Goal: Information Seeking & Learning: Find specific fact

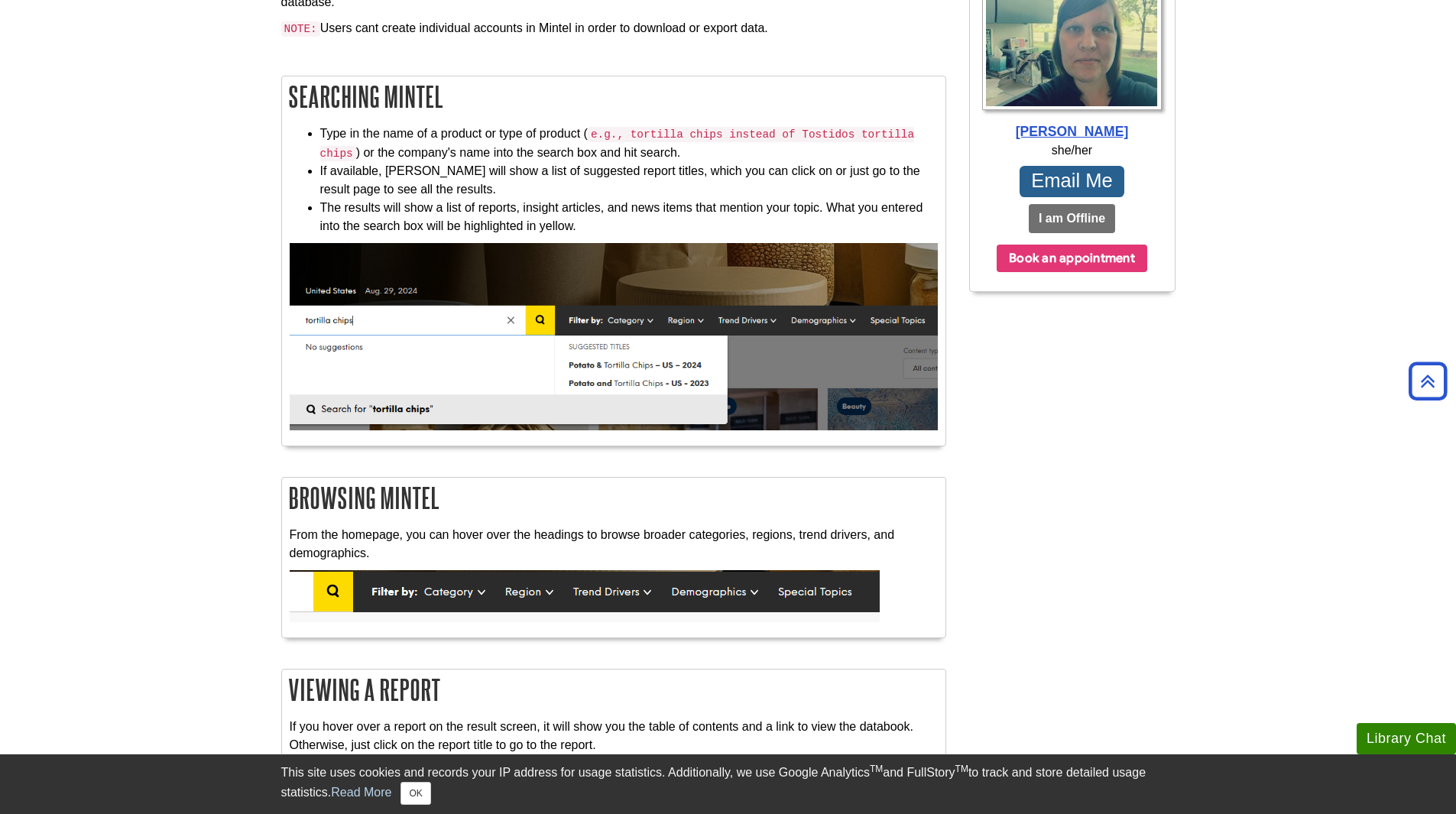
scroll to position [535, 0]
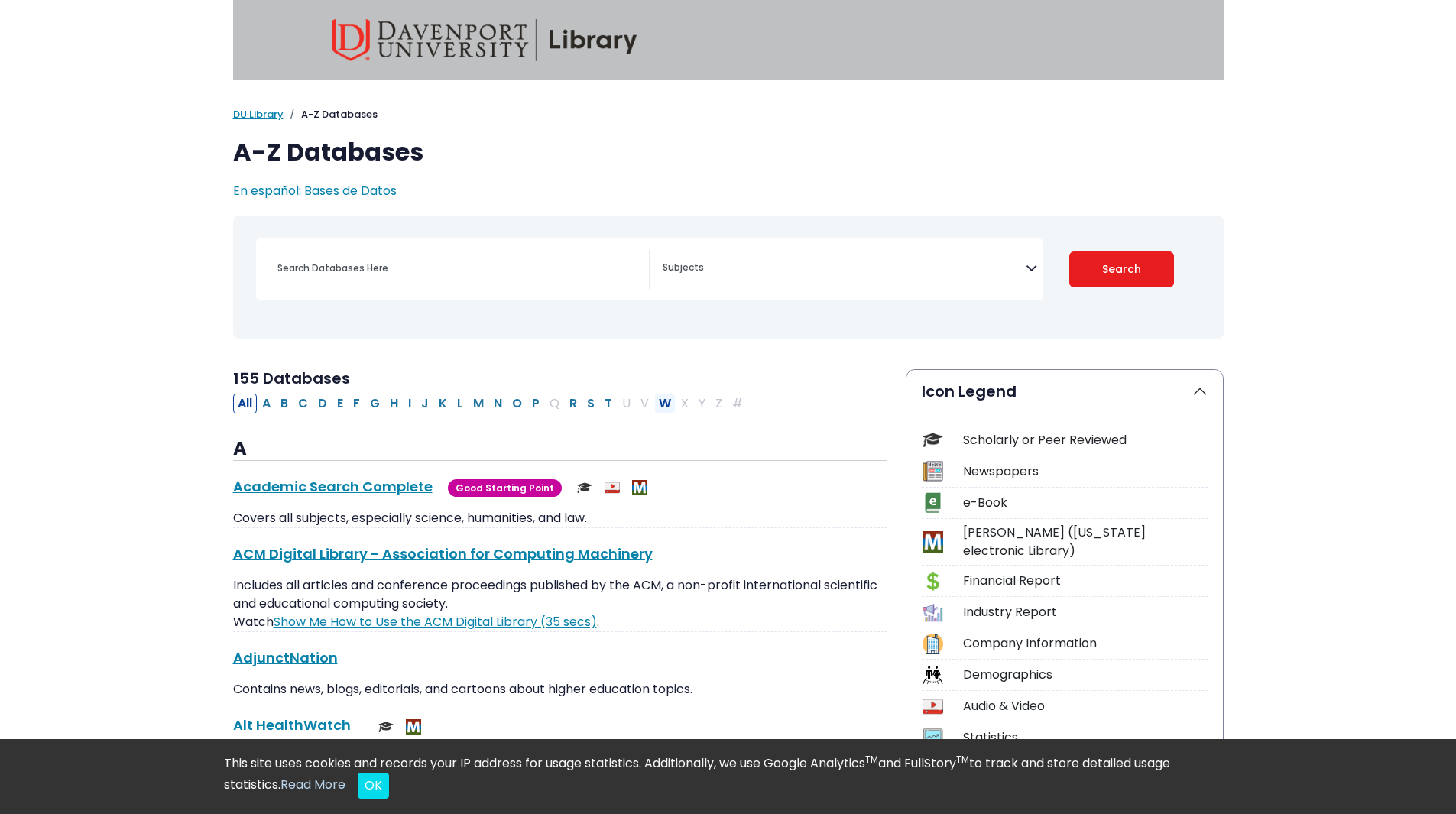
click at [659, 400] on button "W" at bounding box center [665, 403] width 21 height 20
select select "Database Subject Filter"
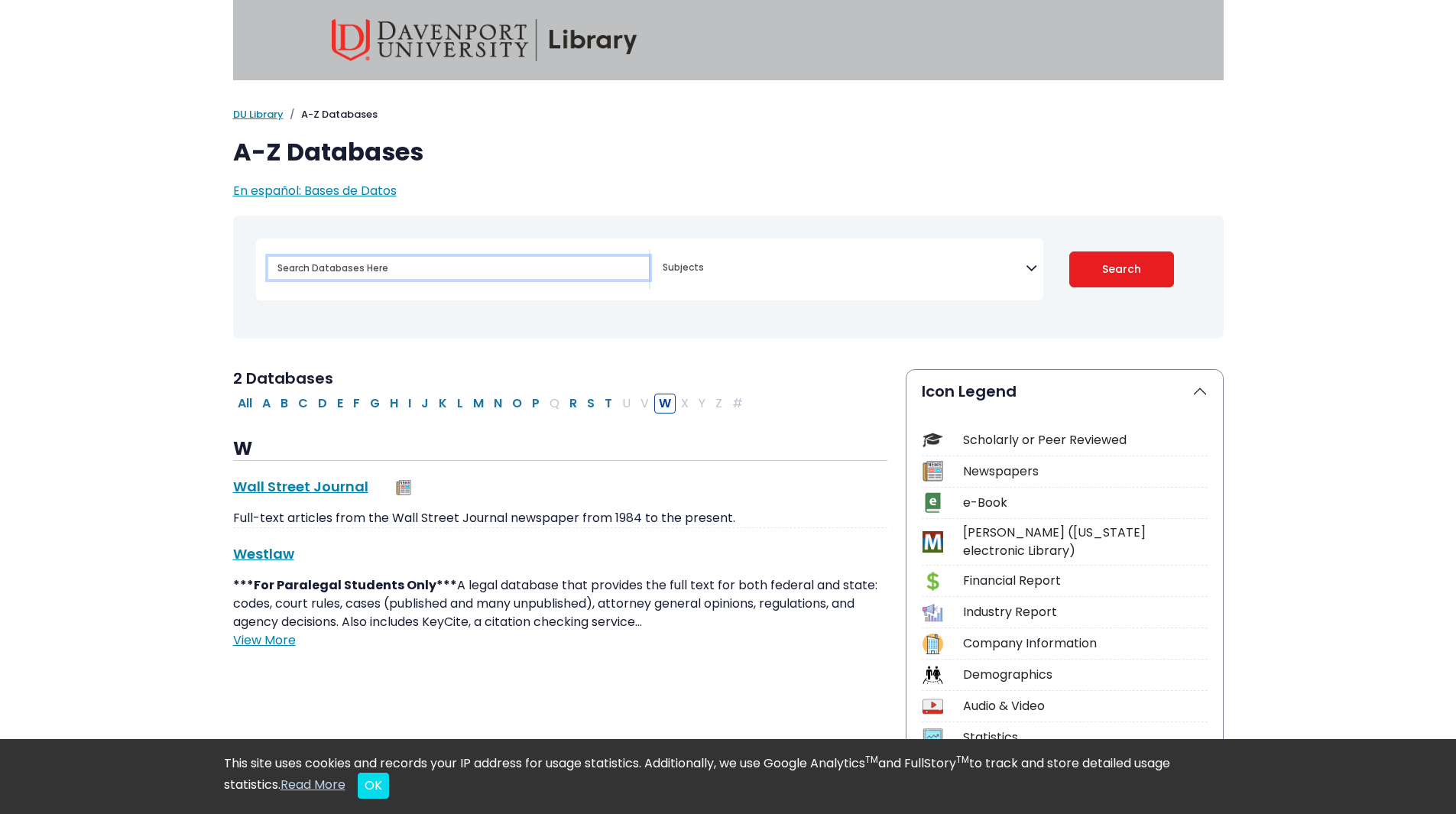
click at [319, 270] on input "Search database by title or keyword" at bounding box center [458, 267] width 380 height 22
type input "whey protein"
click at [1030, 269] on icon "Search filters" at bounding box center [1032, 265] width 11 height 23
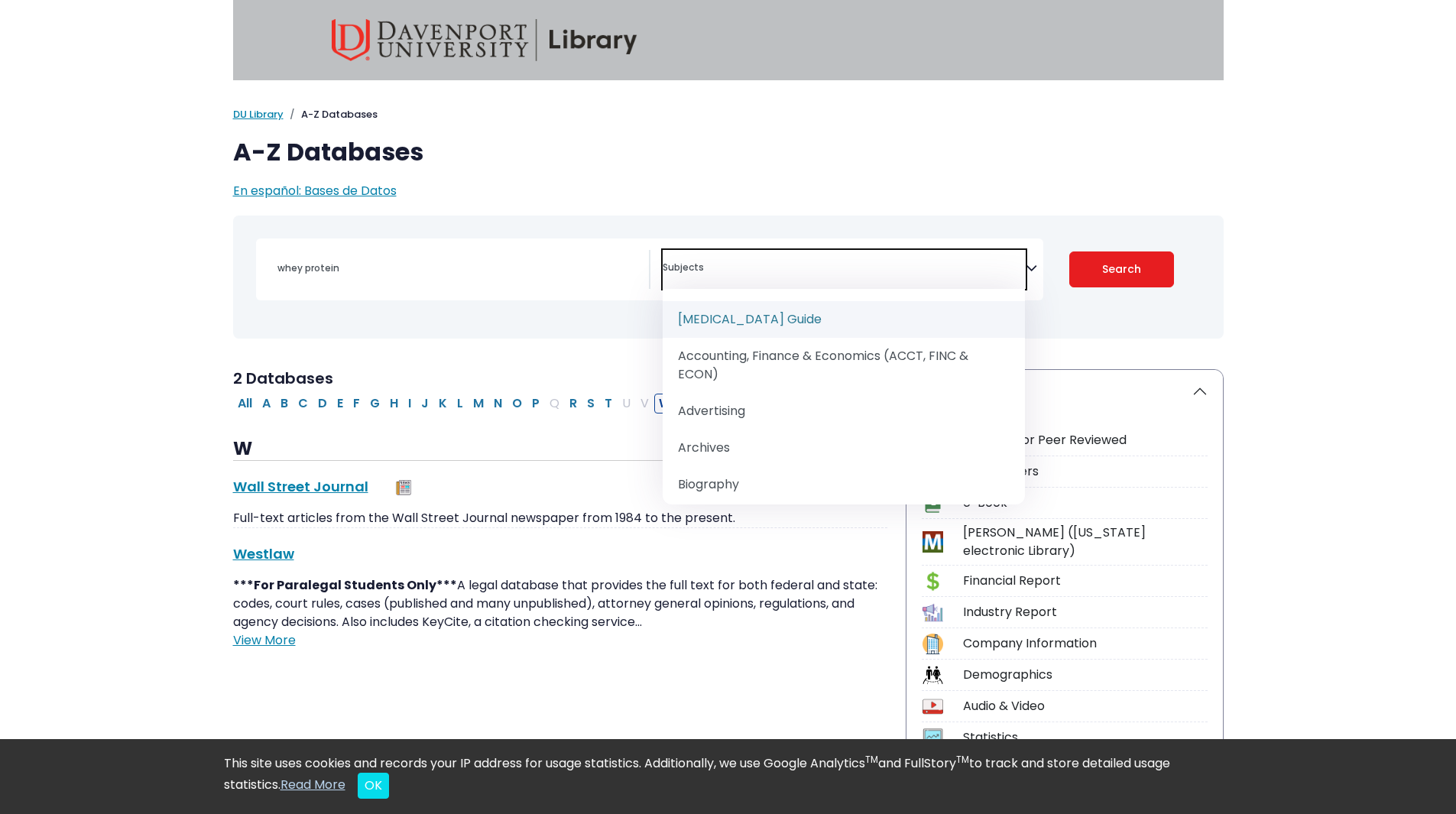
click at [1105, 254] on button "Search" at bounding box center [1121, 270] width 105 height 36
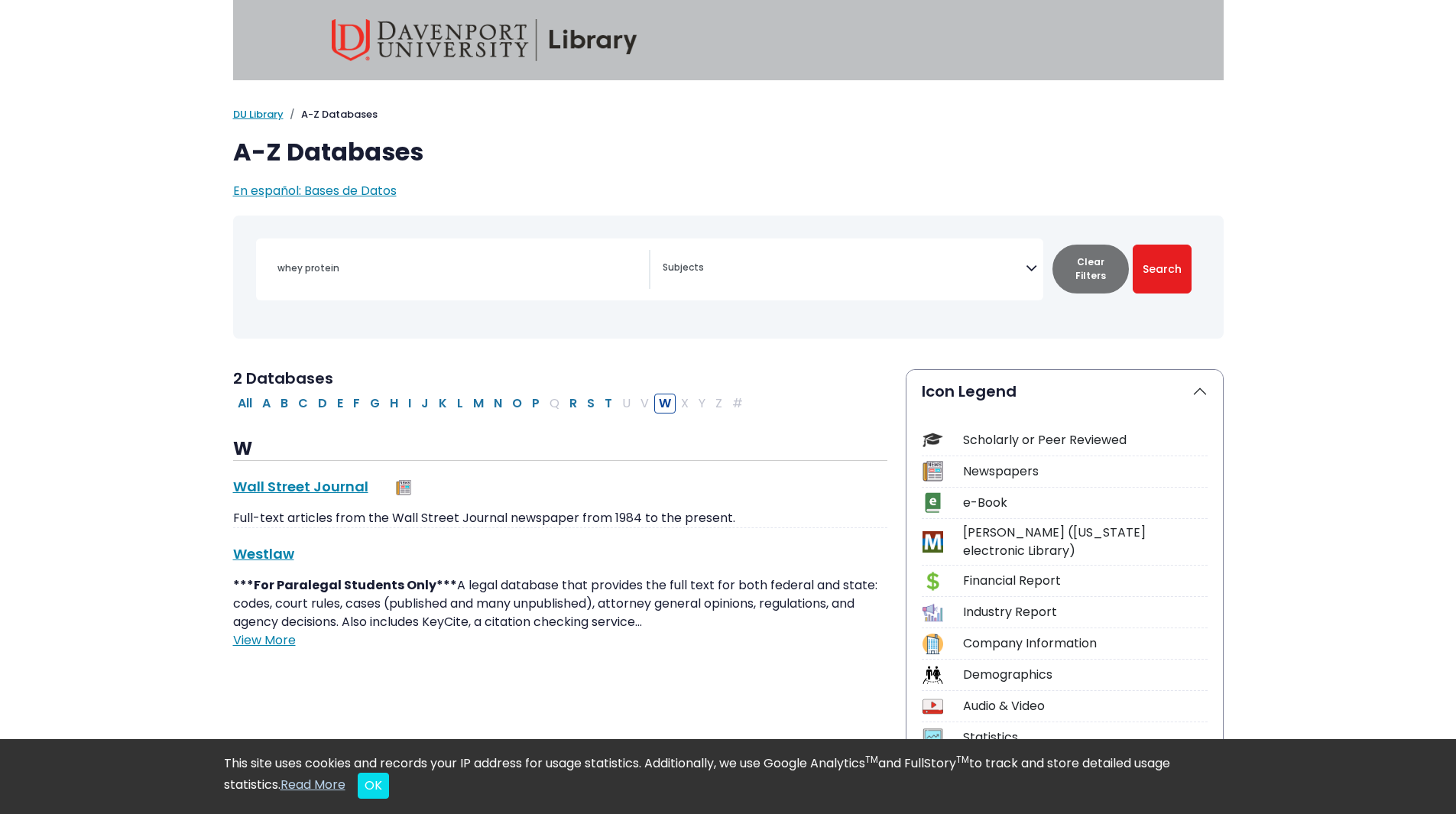
select select "Database Subject Filter"
